Goal: Contribute content: Contribute content

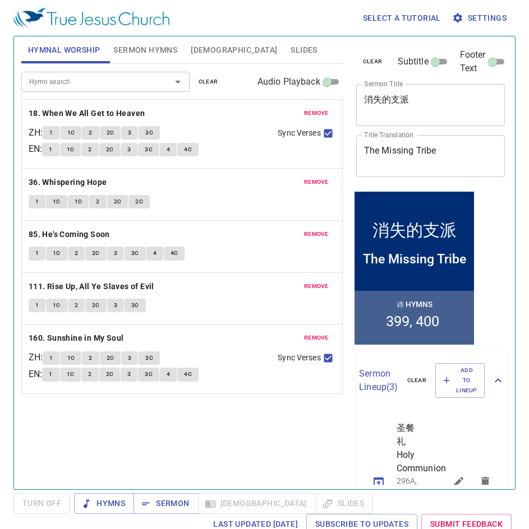
click at [319, 105] on div "remove 18. When We All Get to Heaven ZH : 1 1C 2 2C 3 3C EN : 1 1C 2 2C 3 3C 4 …" at bounding box center [182, 134] width 320 height 68
click at [319, 106] on div "remove 18. When We All Get to Heaven ZH : 1 1C 2 2C 3 3C EN : 1 1C 2 2C 3 3C 4 …" at bounding box center [182, 134] width 320 height 68
click at [319, 113] on span "remove" at bounding box center [316, 113] width 25 height 10
click at [319, 177] on span "remove" at bounding box center [316, 182] width 25 height 10
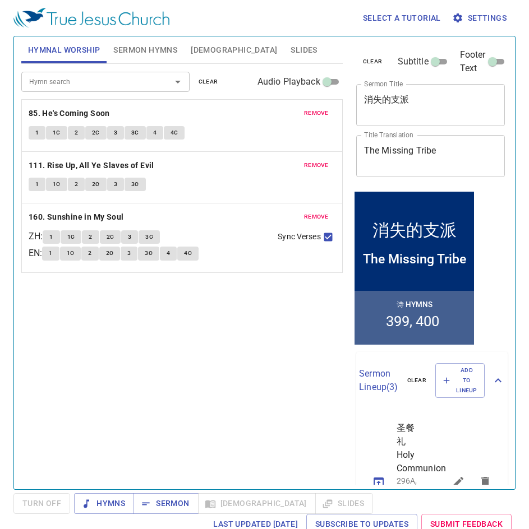
click at [319, 113] on span "remove" at bounding box center [316, 113] width 25 height 10
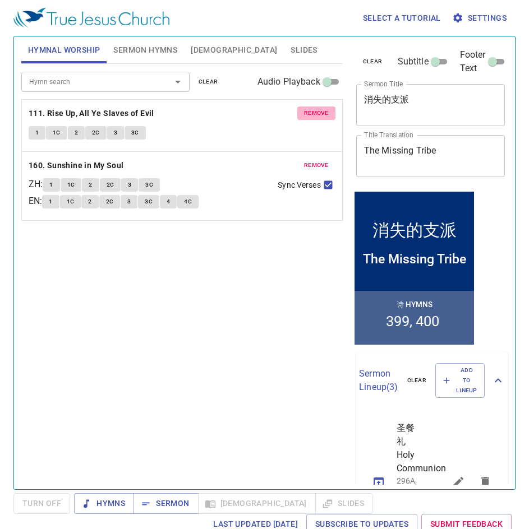
click at [319, 113] on span "remove" at bounding box center [316, 113] width 25 height 10
click at [319, 160] on span "remove" at bounding box center [316, 165] width 25 height 10
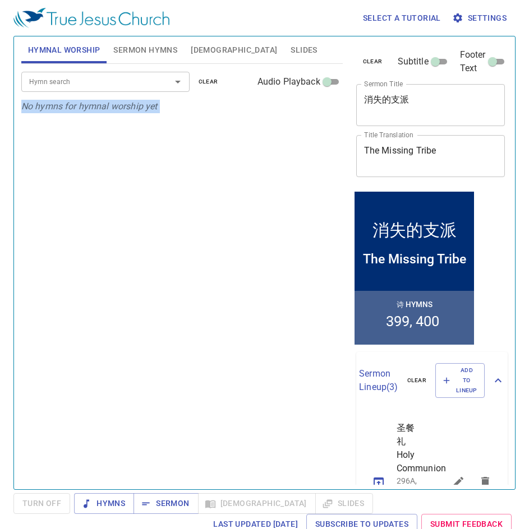
click at [319, 113] on div "Hymn search Hymn search clear Audio Playback No hymns for hymnal worship yet" at bounding box center [181, 272] width 321 height 416
click at [96, 83] on input "Hymn search" at bounding box center [89, 81] width 128 height 13
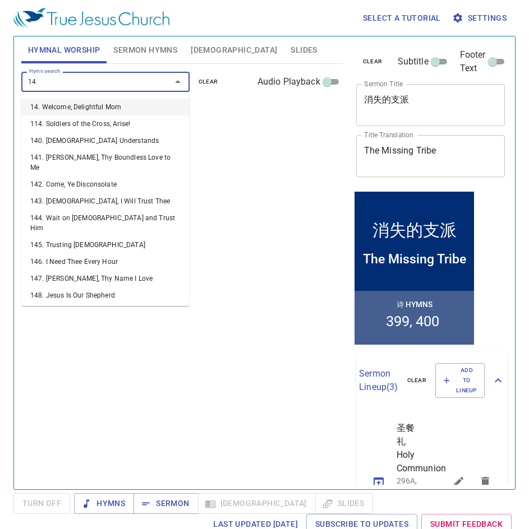
type input "144"
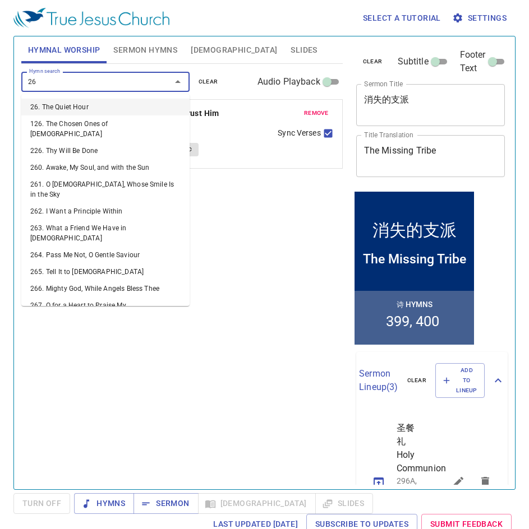
type input "263"
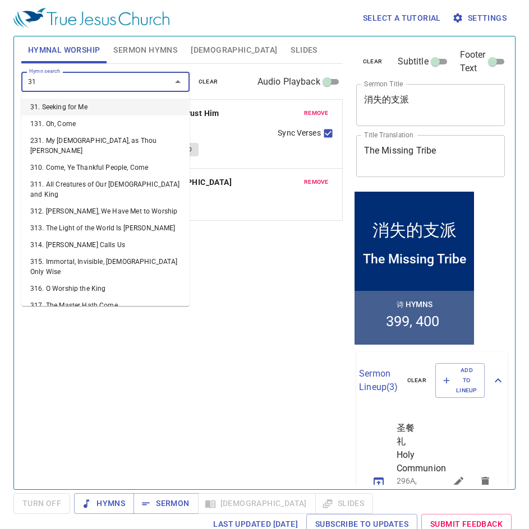
type input "318"
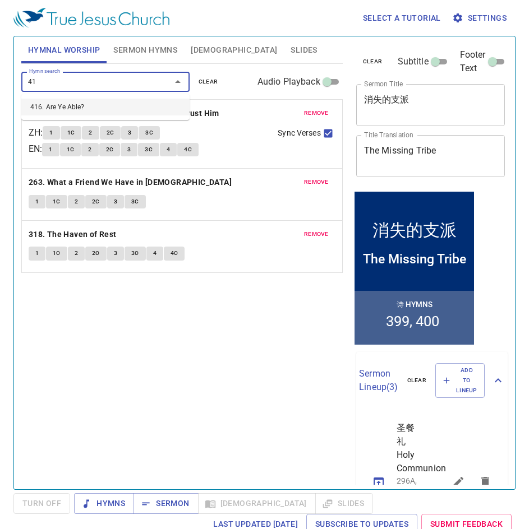
type input "416"
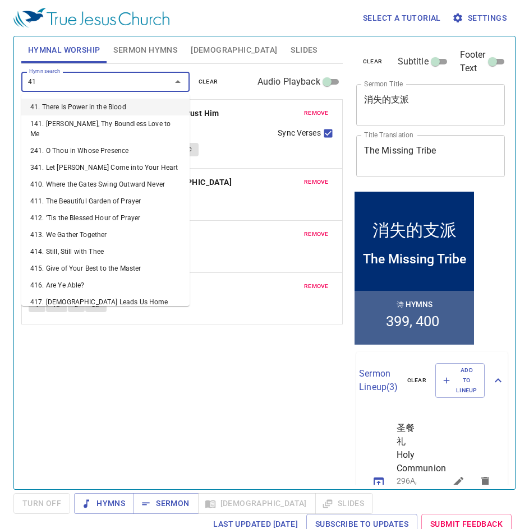
type input "419"
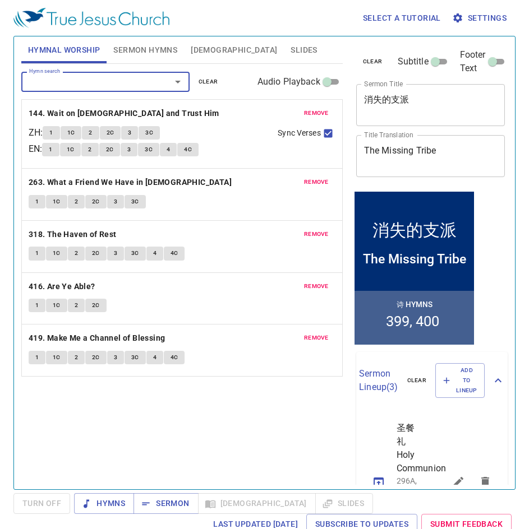
click at [291, 50] on span "Slides" at bounding box center [304, 50] width 26 height 14
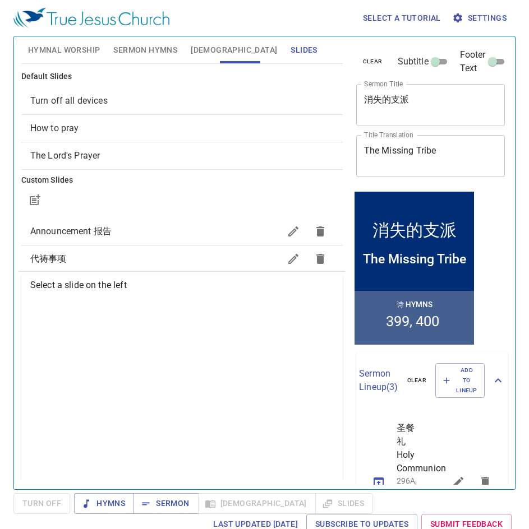
click at [98, 123] on span "How to pray" at bounding box center [181, 128] width 303 height 13
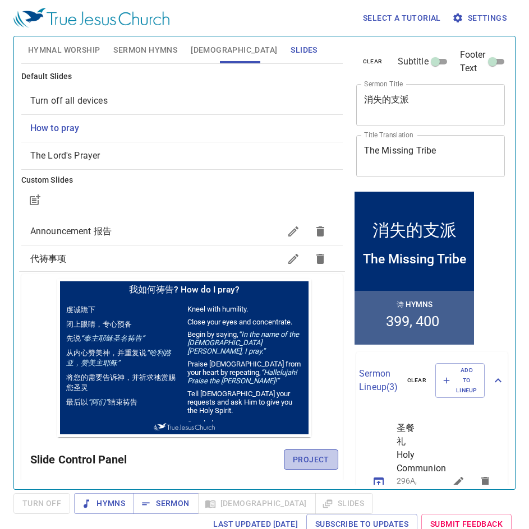
click at [301, 455] on span "Project" at bounding box center [311, 460] width 36 height 14
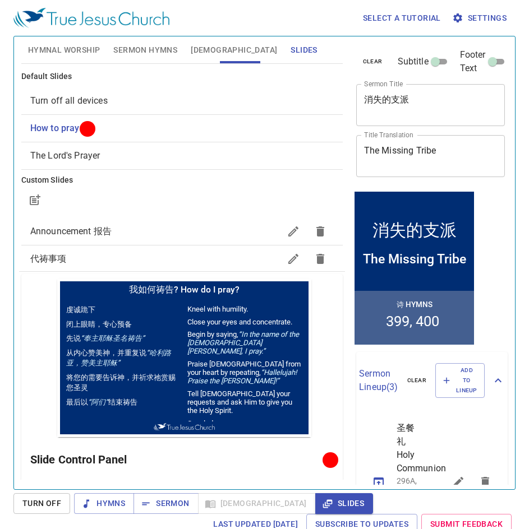
click at [77, 47] on span "Hymnal Worship" at bounding box center [64, 50] width 72 height 14
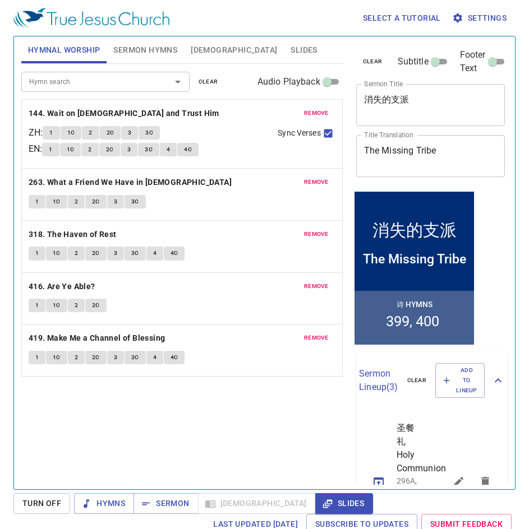
click at [419, 115] on textarea "消失的支派" at bounding box center [430, 104] width 133 height 21
click at [419, 114] on textarea "消失的支派" at bounding box center [430, 104] width 133 height 21
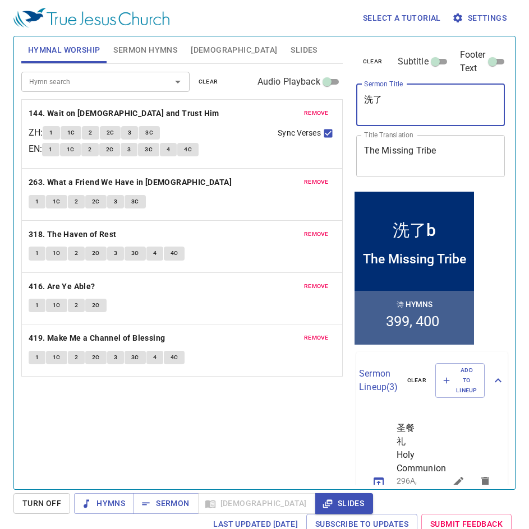
type textarea "洗"
type textarea "喜乐不是感觉，是选择"
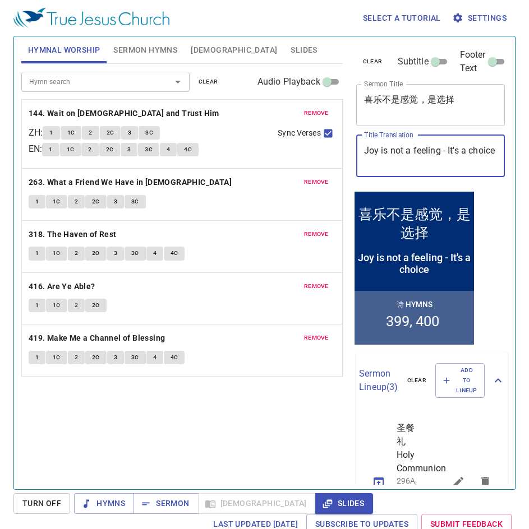
click at [420, 157] on textarea "Joy is not a feeling - It's a choice" at bounding box center [430, 155] width 133 height 21
type textarea "Joy is not a feeling - It's a choice"
click at [130, 40] on button "Sermon Hymns" at bounding box center [145, 49] width 77 height 27
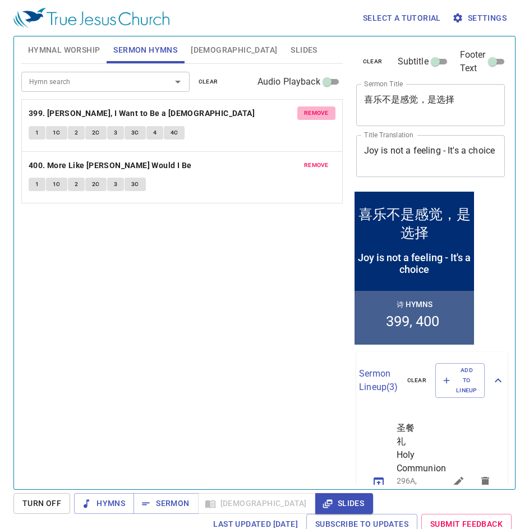
click at [323, 108] on span "remove" at bounding box center [316, 113] width 25 height 10
click at [323, 160] on span "remove" at bounding box center [316, 165] width 25 height 10
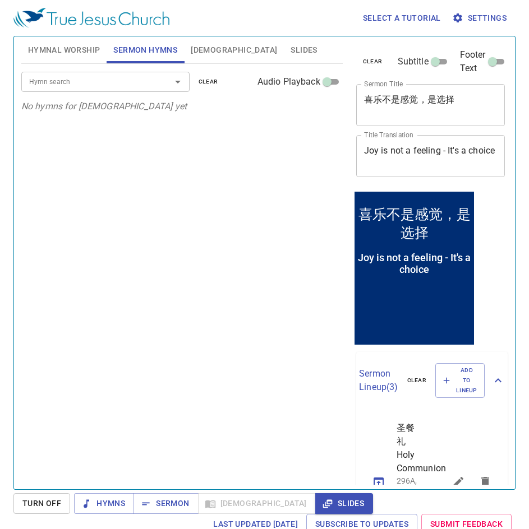
click at [78, 85] on input "Hymn search" at bounding box center [89, 81] width 128 height 13
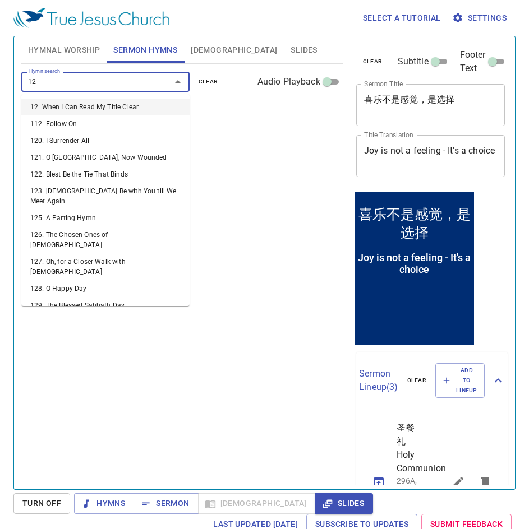
type input "128"
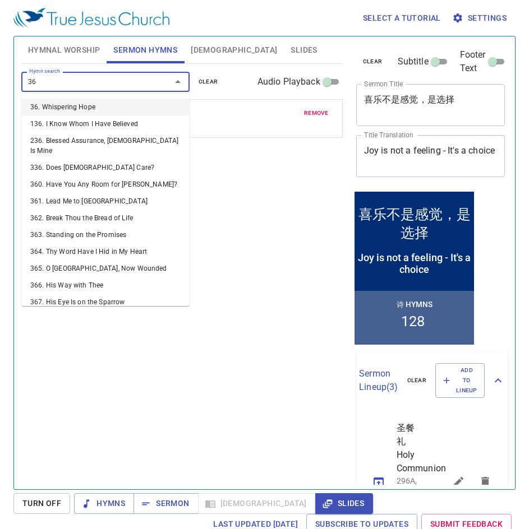
type input "367"
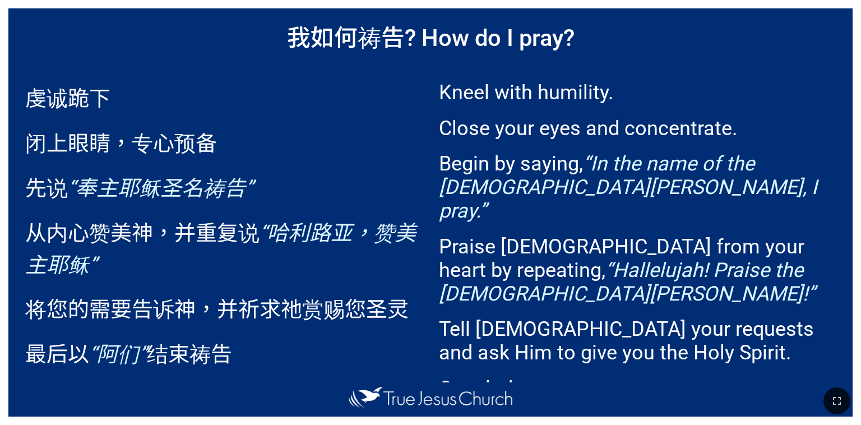
drag, startPoint x: 837, startPoint y: 410, endPoint x: 837, endPoint y: 443, distance: 32.5
click at [837, 410] on button "button" at bounding box center [837, 401] width 27 height 27
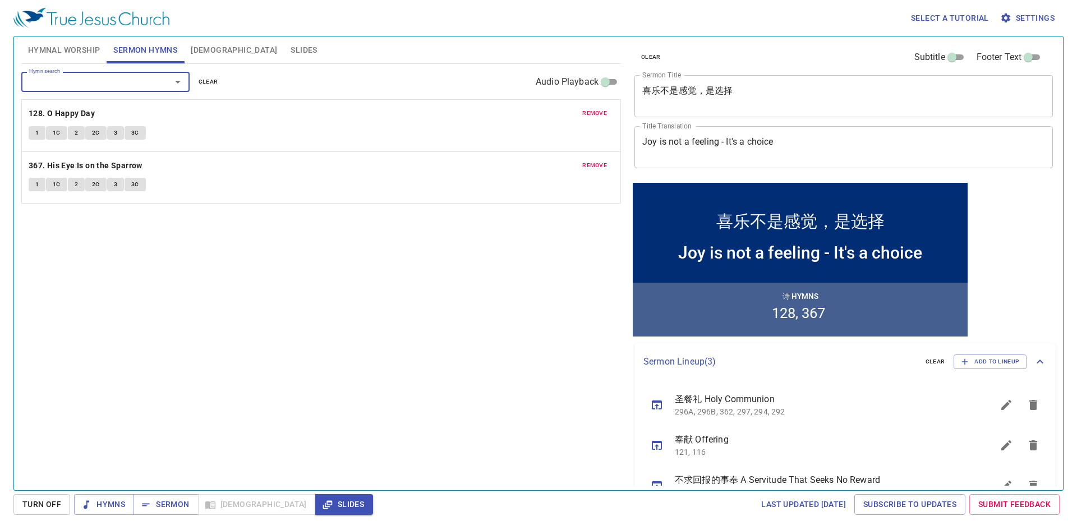
click at [528, 92] on textarea "喜乐不是感觉，是选择" at bounding box center [843, 95] width 403 height 21
click at [528, 146] on textarea "Joy is not a feeling - It's a choice" at bounding box center [843, 146] width 403 height 21
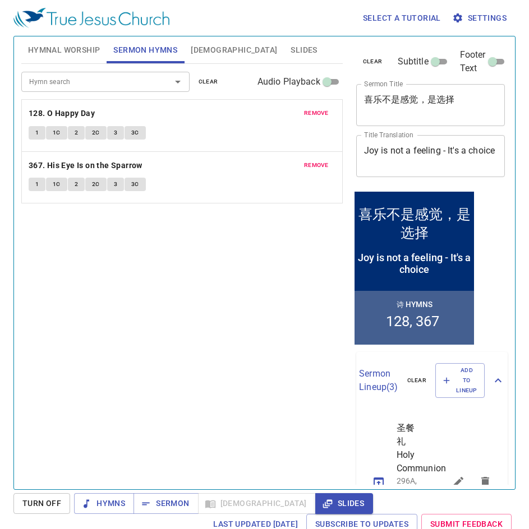
click at [413, 119] on div "喜乐不是感觉，是选择 x Sermon Title" at bounding box center [430, 105] width 149 height 42
click at [416, 116] on div "喜乐不是感觉，是选择 x Sermon Title" at bounding box center [430, 105] width 149 height 42
click at [417, 114] on textarea "喜乐不是感觉，是选择" at bounding box center [430, 104] width 133 height 21
click at [68, 45] on span "Hymnal Worship" at bounding box center [64, 50] width 72 height 14
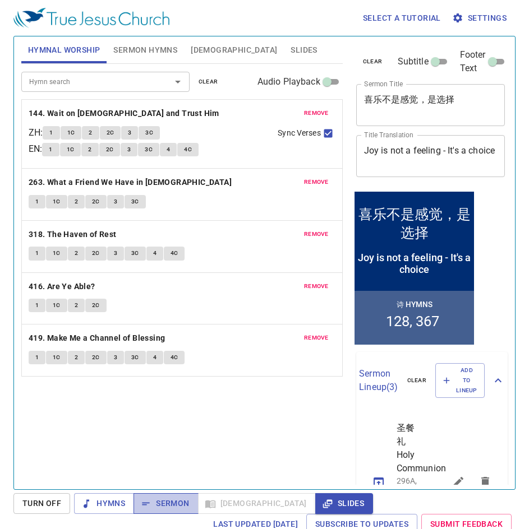
click at [158, 496] on button "Sermon" at bounding box center [165, 504] width 64 height 21
